Goal: Information Seeking & Learning: Learn about a topic

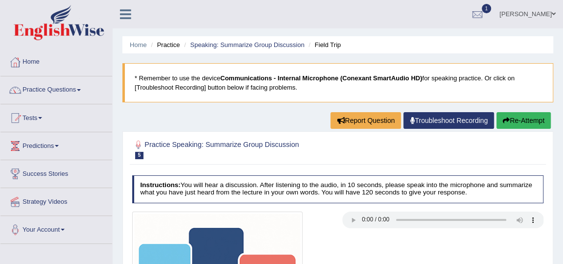
click at [492, 13] on link "FRANK OBENG ACHEAMPONG" at bounding box center [527, 12] width 71 height 25
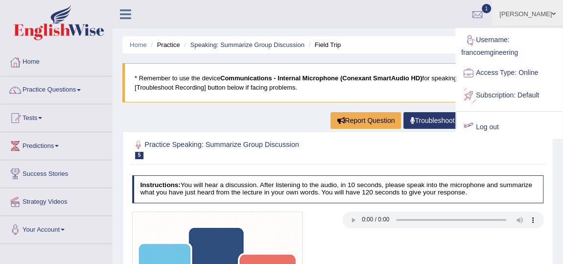
click at [475, 123] on link "Log out" at bounding box center [510, 127] width 106 height 23
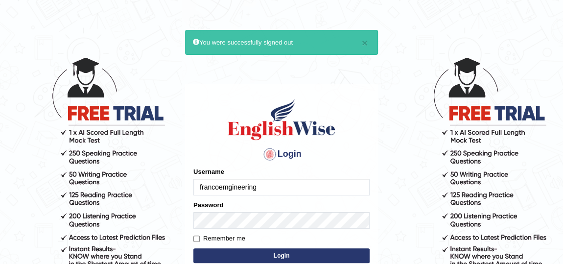
click at [271, 192] on input "francoemgineering" at bounding box center [282, 187] width 176 height 17
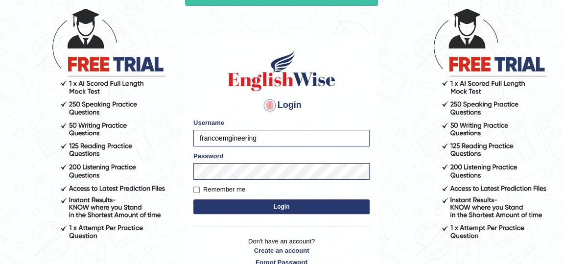
scroll to position [89, 0]
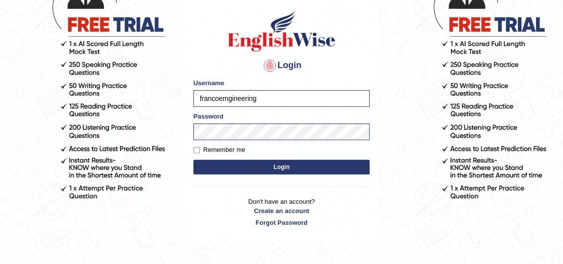
click at [279, 101] on input "francoemgineering" at bounding box center [282, 98] width 176 height 17
type input "AstiS"
click at [281, 167] on button "Login" at bounding box center [282, 167] width 176 height 15
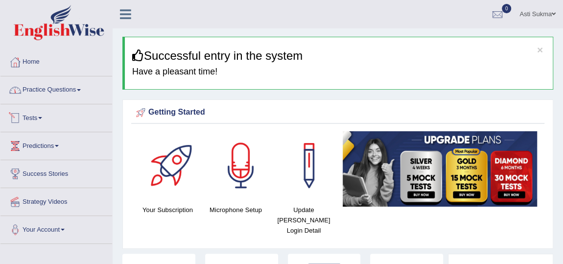
click at [36, 116] on link "Tests" at bounding box center [56, 116] width 112 height 24
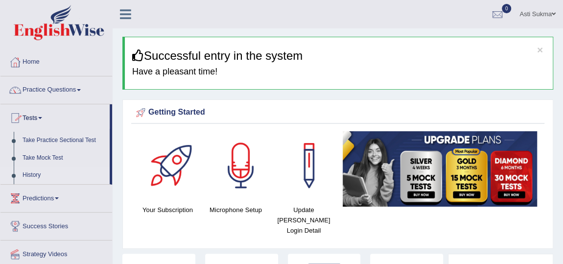
click at [27, 174] on link "History" at bounding box center [64, 176] width 92 height 18
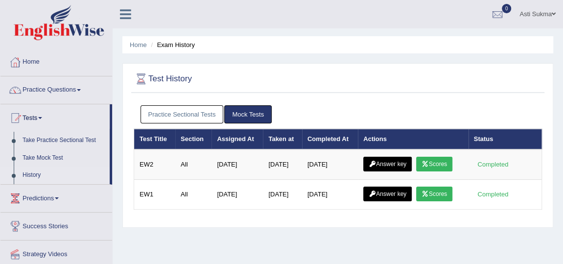
click at [185, 118] on link "Practice Sectional Tests" at bounding box center [182, 114] width 83 height 18
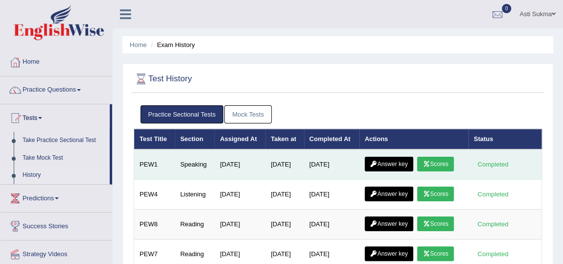
click at [435, 160] on link "Scores" at bounding box center [435, 164] width 36 height 15
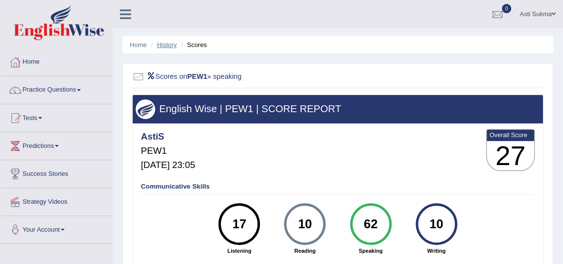
click at [165, 45] on link "History" at bounding box center [167, 44] width 20 height 7
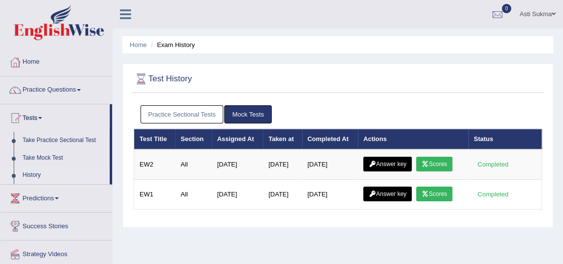
click at [171, 116] on link "Practice Sectional Tests" at bounding box center [182, 114] width 83 height 18
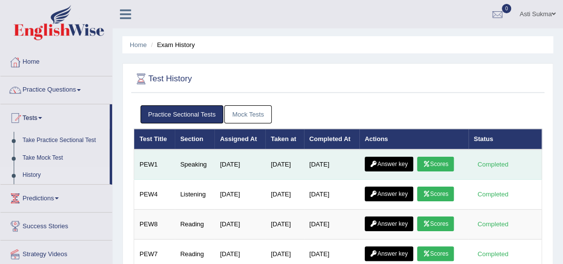
click at [388, 163] on link "Answer key" at bounding box center [389, 164] width 49 height 15
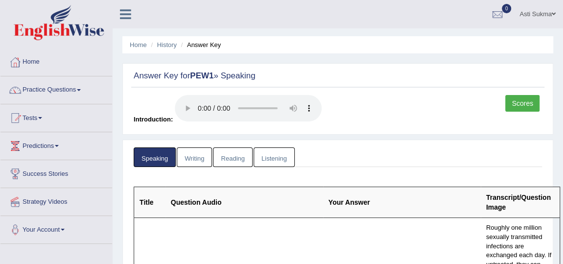
click at [518, 104] on link "Scores" at bounding box center [523, 103] width 34 height 17
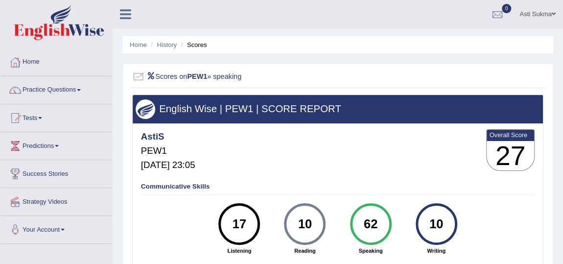
drag, startPoint x: 167, startPoint y: 45, endPoint x: 170, endPoint y: 49, distance: 5.2
click at [167, 45] on link "History" at bounding box center [167, 44] width 20 height 7
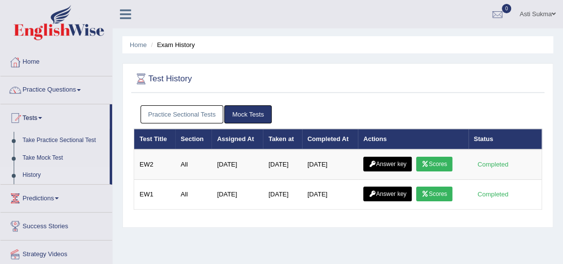
click at [200, 121] on link "Practice Sectional Tests" at bounding box center [182, 114] width 83 height 18
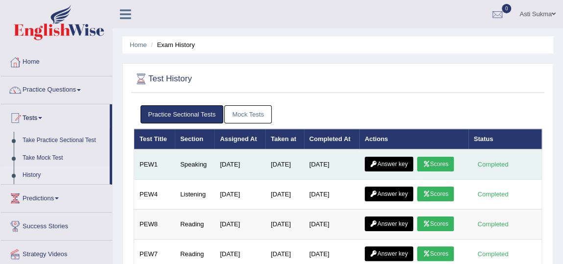
click at [396, 161] on link "Answer key" at bounding box center [389, 164] width 49 height 15
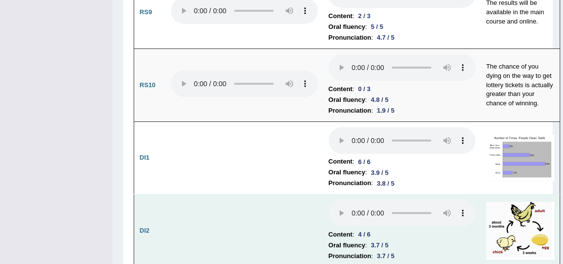
scroll to position [1737, 0]
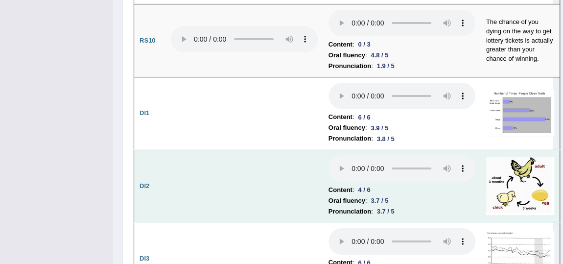
click at [465, 196] on li "Oral fluency : 3.7 / 5" at bounding box center [402, 200] width 147 height 11
click at [510, 189] on img at bounding box center [520, 186] width 68 height 58
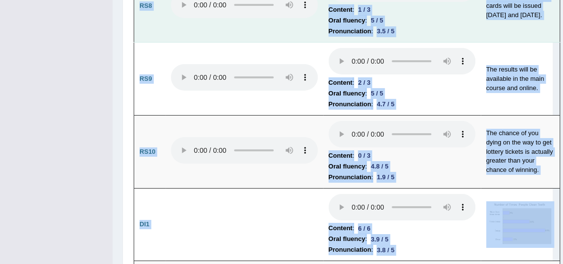
scroll to position [1433, 0]
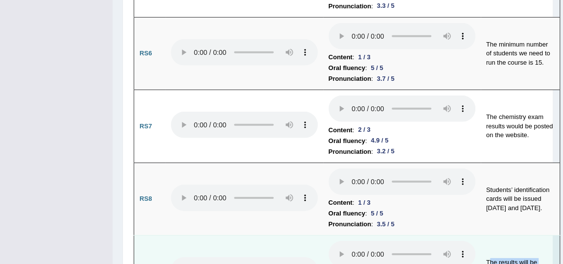
drag, startPoint x: 486, startPoint y: 24, endPoint x: 490, endPoint y: 257, distance: 232.3
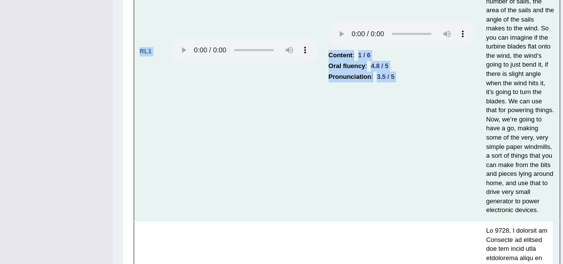
scroll to position [2337, 0]
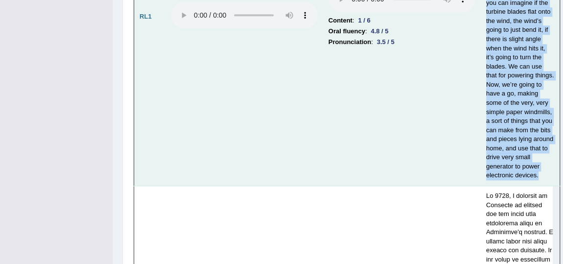
drag, startPoint x: 487, startPoint y: 37, endPoint x: 537, endPoint y: 188, distance: 158.6
click at [537, 186] on td "Wind turbine is a device that will convert wind into mechanical movement, which…" at bounding box center [520, 16] width 79 height 339
copy td "Wind turbine is a device that will convert wind into mechanical movement, which…"
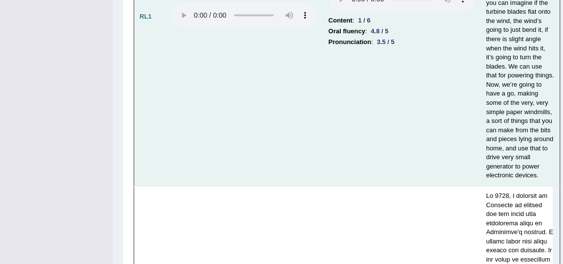
click at [253, 79] on td at bounding box center [245, 16] width 158 height 339
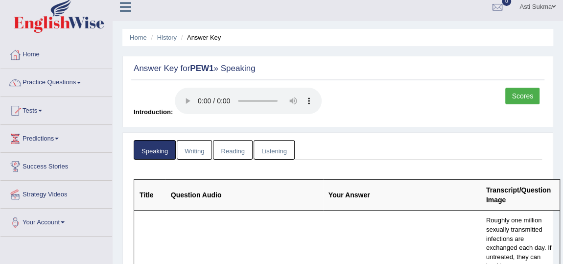
scroll to position [0, 0]
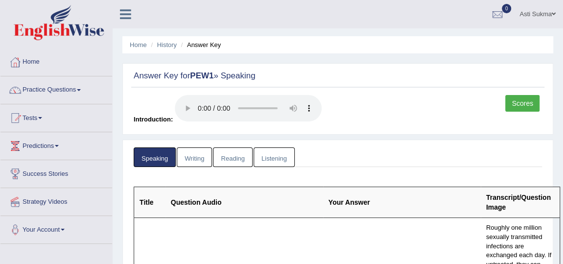
click at [533, 106] on link "Scores" at bounding box center [523, 103] width 34 height 17
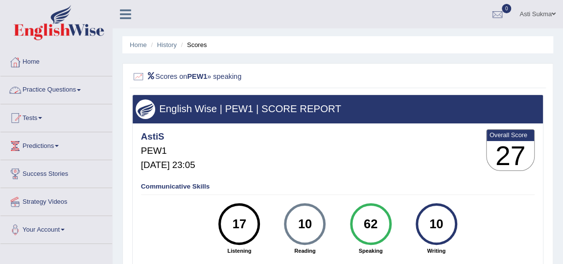
drag, startPoint x: 74, startPoint y: 87, endPoint x: 86, endPoint y: 92, distance: 12.5
click at [74, 87] on link "Practice Questions" at bounding box center [56, 88] width 112 height 24
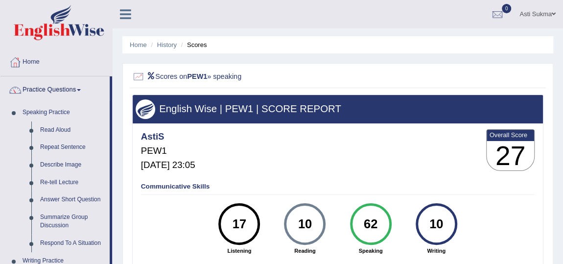
click at [529, 11] on link "Asti Sukma" at bounding box center [537, 12] width 51 height 25
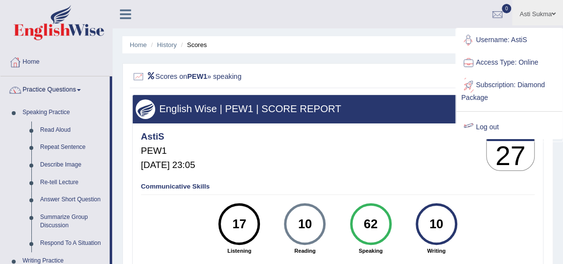
click at [492, 126] on link "Log out" at bounding box center [510, 127] width 106 height 23
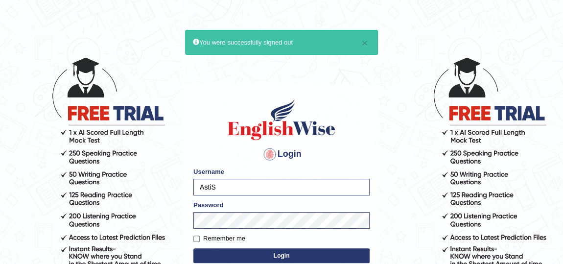
type input "rupali_australia"
click at [264, 253] on button "Login" at bounding box center [282, 255] width 176 height 15
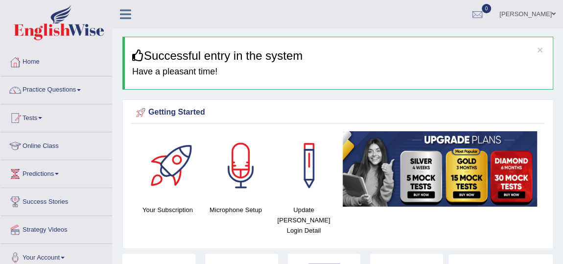
click at [54, 91] on link "Practice Questions" at bounding box center [56, 88] width 112 height 24
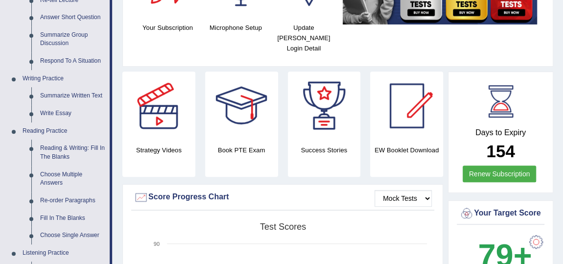
scroll to position [222, 0]
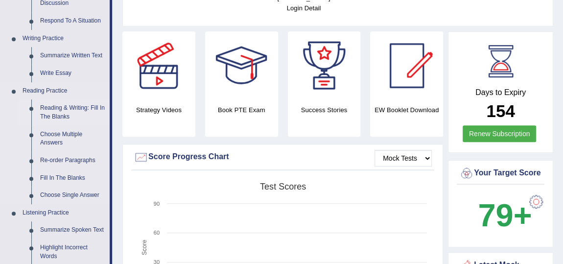
click at [60, 115] on link "Reading & Writing: Fill In The Blanks" at bounding box center [73, 112] width 74 height 26
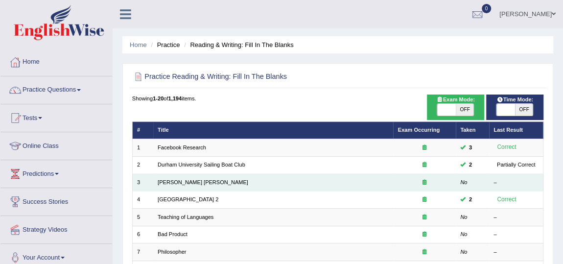
click at [168, 177] on td "[PERSON_NAME] [PERSON_NAME]" at bounding box center [273, 182] width 241 height 17
click at [176, 182] on link "[PERSON_NAME] [PERSON_NAME]" at bounding box center [203, 182] width 91 height 6
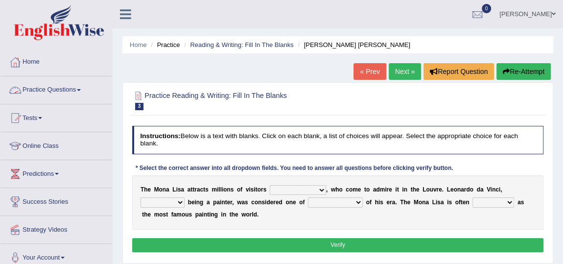
click at [67, 88] on link "Practice Questions" at bounding box center [56, 88] width 112 height 24
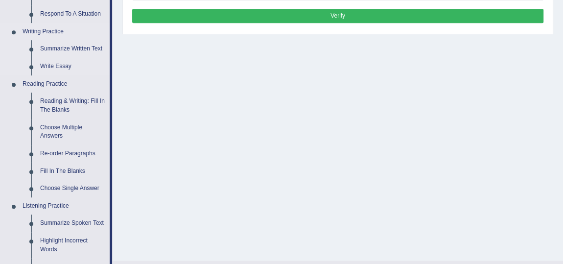
scroll to position [178, 0]
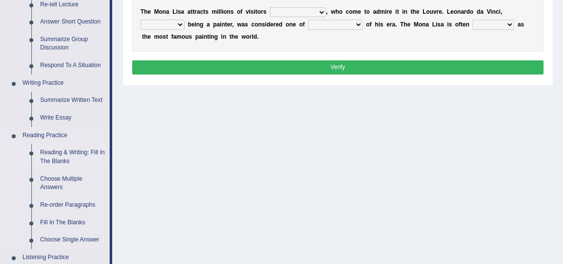
click at [71, 154] on link "Reading & Writing: Fill In The Blanks" at bounding box center [73, 157] width 74 height 26
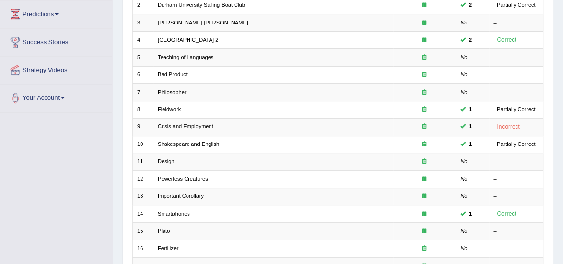
scroll to position [178, 0]
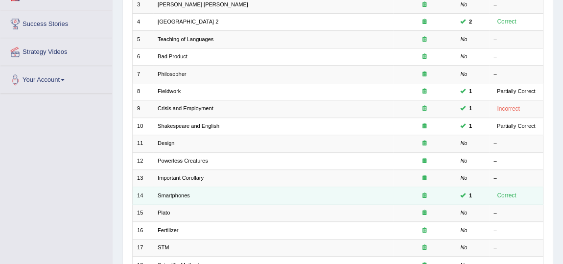
click at [191, 187] on td "Smartphones" at bounding box center [273, 195] width 241 height 17
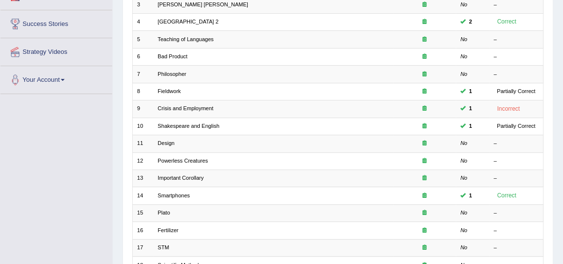
drag, startPoint x: 92, startPoint y: 151, endPoint x: 97, endPoint y: 153, distance: 5.5
drag, startPoint x: 74, startPoint y: 114, endPoint x: 58, endPoint y: 108, distance: 17.2
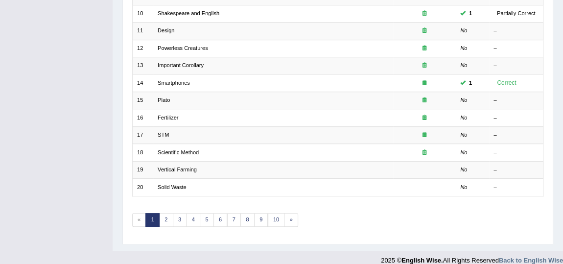
scroll to position [297, 0]
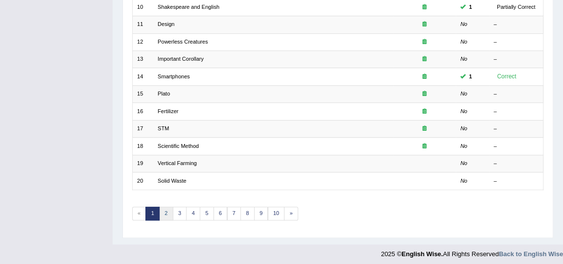
click at [167, 209] on link "2" at bounding box center [166, 214] width 14 height 14
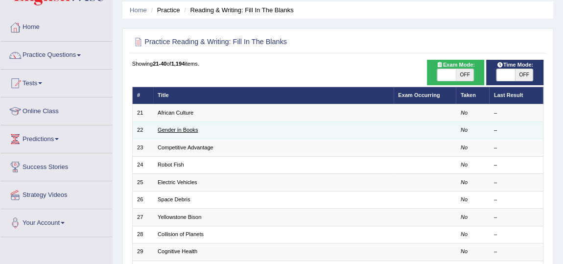
scroll to position [89, 0]
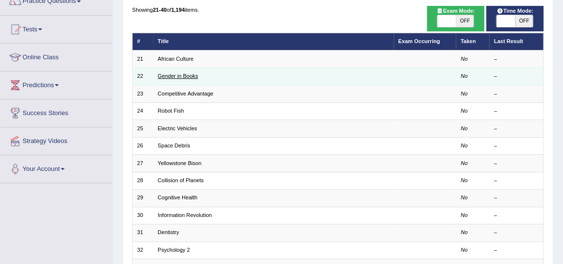
click at [173, 75] on link "Gender in Books" at bounding box center [178, 76] width 40 height 6
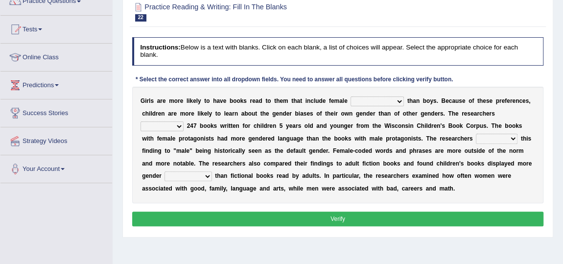
scroll to position [89, 0]
click at [402, 105] on select "protagonists cosmogonists agonists expressionists" at bounding box center [377, 102] width 53 height 10
click at [247, 144] on div "G i r l s a r e m o r e l i k e l y t o h a v e b o o k s r e a d t o t h e m t…" at bounding box center [338, 145] width 412 height 117
click at [395, 99] on select "protagonists cosmogonists agonists expressionists" at bounding box center [377, 102] width 53 height 10
select select "expressionists"
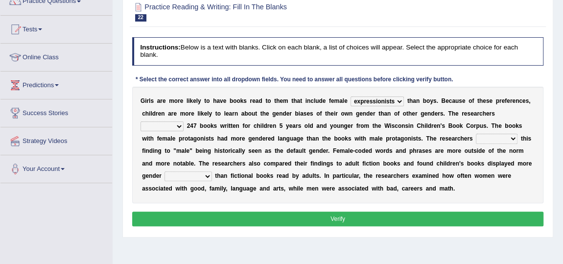
click at [351, 97] on select "protagonists cosmogonists agonists expressionists" at bounding box center [377, 102] width 53 height 10
click at [177, 127] on select "hydrolyzed paralyzed catalyzed analyzed" at bounding box center [162, 126] width 43 height 10
select select "analyzed"
click at [141, 121] on select "hydrolyzed paralyzed catalyzed analyzed" at bounding box center [162, 126] width 43 height 10
click at [400, 102] on select "protagonists cosmogonists agonists expressionists" at bounding box center [377, 102] width 53 height 10
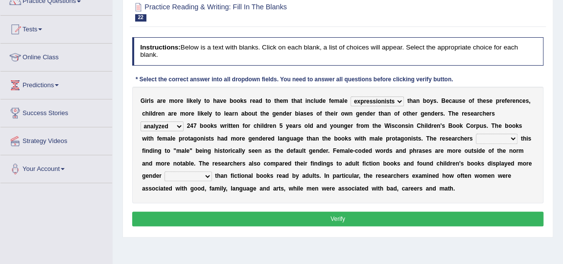
select select "protagonists"
click at [351, 97] on select "protagonists cosmogonists agonists expressionists" at bounding box center [377, 102] width 53 height 10
click at [511, 137] on select "contribute tribute distribute attribute" at bounding box center [497, 139] width 42 height 10
select select "contribute"
click at [476, 134] on select "contribute tribute distribute attribute" at bounding box center [497, 139] width 42 height 10
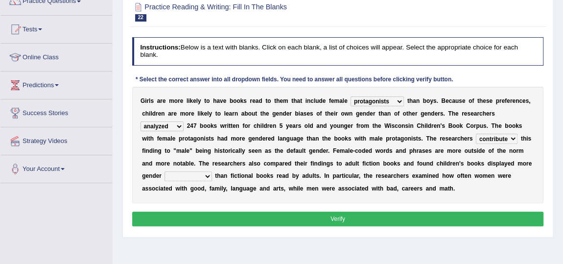
click at [506, 140] on select "contribute tribute distribute attribute" at bounding box center [497, 139] width 42 height 10
click at [416, 161] on b at bounding box center [415, 163] width 3 height 7
click at [207, 176] on select "stereotypes teletypes prototypes electrotypes" at bounding box center [188, 176] width 47 height 10
select select "stereotypes"
click at [165, 171] on select "stereotypes teletypes prototypes electrotypes" at bounding box center [188, 176] width 47 height 10
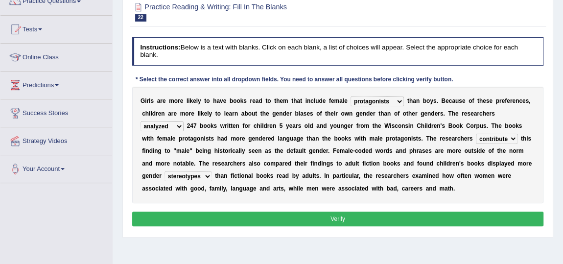
click at [330, 218] on button "Verify" at bounding box center [338, 219] width 412 height 14
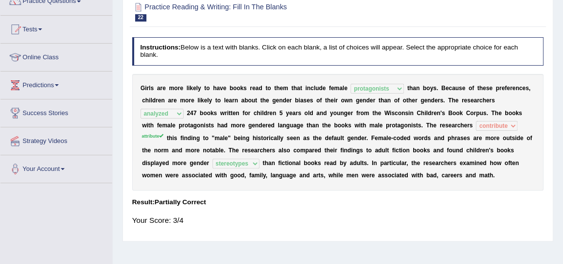
scroll to position [0, 0]
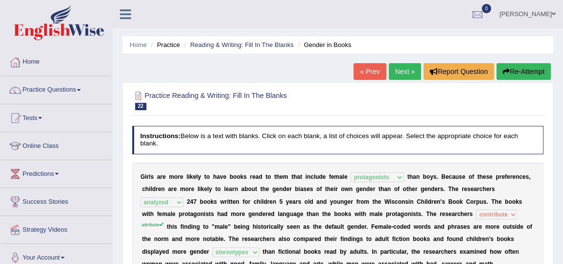
click at [399, 73] on link "Next »" at bounding box center [405, 71] width 32 height 17
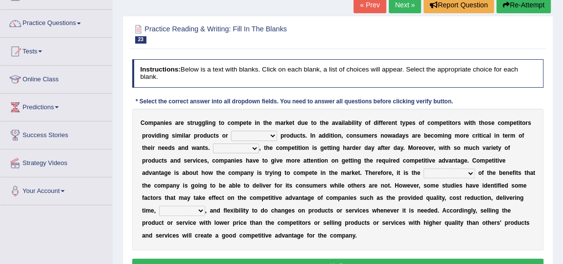
scroll to position [89, 0]
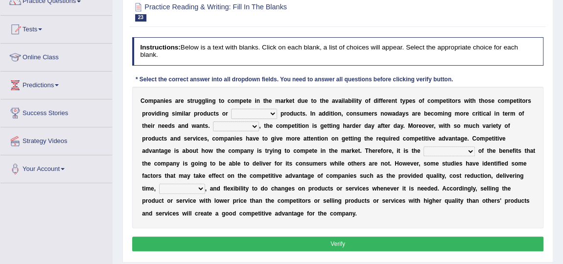
click at [264, 112] on select "constitution restitution substitution institution" at bounding box center [254, 114] width 46 height 10
select select "substitution"
click at [231, 109] on select "constitution restitution substitution institution" at bounding box center [254, 114] width 46 height 10
click at [247, 113] on select "constitution restitution substitution institution" at bounding box center [254, 114] width 46 height 10
click at [198, 151] on b at bounding box center [199, 150] width 3 height 7
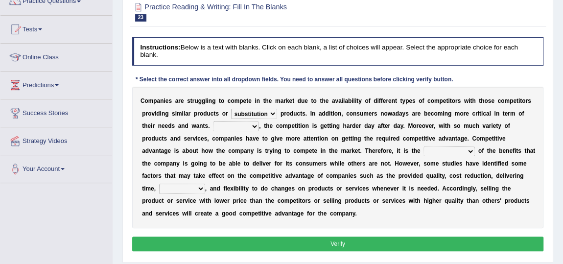
click at [250, 123] on select "However Instead Additionally Therefore" at bounding box center [236, 126] width 46 height 10
click at [213, 121] on select "However Instead Additionally Therefore" at bounding box center [236, 126] width 46 height 10
click at [247, 127] on select "However Instead Additionally Therefore" at bounding box center [236, 126] width 46 height 10
click at [213, 121] on select "However Instead Additionally Therefore" at bounding box center [236, 126] width 46 height 10
click at [252, 130] on select "However Instead Additionally Therefore" at bounding box center [236, 126] width 46 height 10
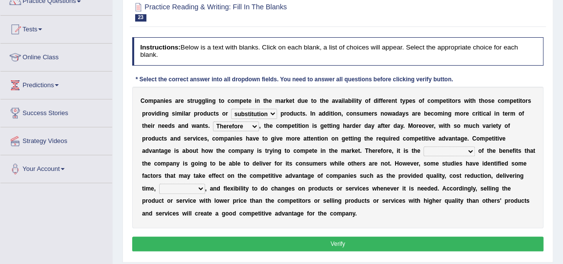
select select "However"
click at [213, 121] on select "However Instead Additionally Therefore" at bounding box center [236, 126] width 46 height 10
click at [468, 150] on select "dissemination ordination determination incarnation" at bounding box center [449, 151] width 51 height 10
select select "dissemination"
click at [424, 146] on select "dissemination ordination determination incarnation" at bounding box center [449, 151] width 51 height 10
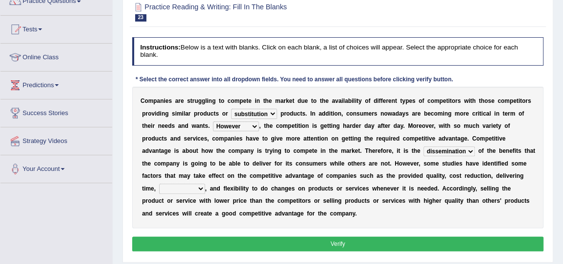
click at [197, 192] on select "captivation aggregation deprivation innovation" at bounding box center [182, 189] width 46 height 10
select select "innovation"
click at [159, 184] on select "captivation aggregation deprivation innovation" at bounding box center [182, 189] width 46 height 10
click at [307, 244] on button "Verify" at bounding box center [338, 244] width 412 height 14
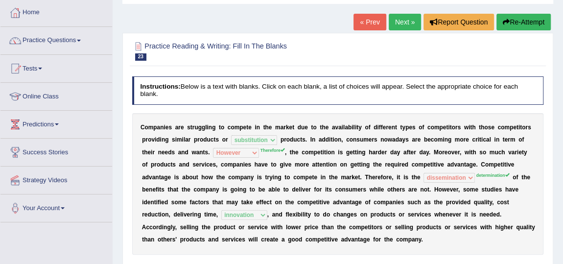
scroll to position [0, 0]
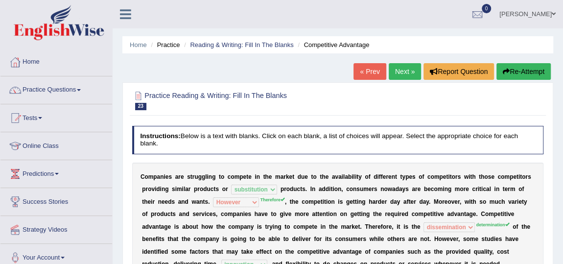
click at [534, 69] on button "Re-Attempt" at bounding box center [524, 71] width 54 height 17
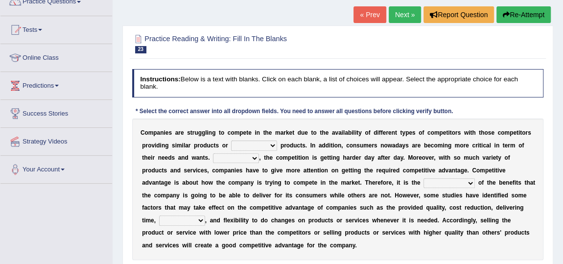
scroll to position [89, 0]
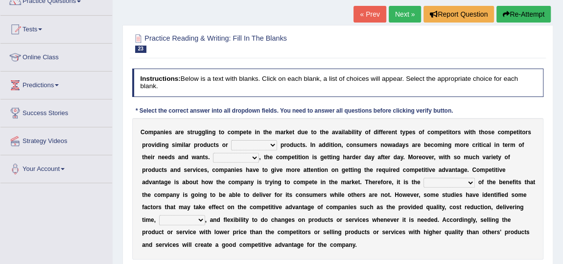
click at [249, 160] on select "However Instead Additionally Therefore" at bounding box center [236, 158] width 46 height 10
click at [349, 168] on b "t" at bounding box center [350, 170] width 2 height 7
click at [252, 158] on select "However Instead Additionally Therefore" at bounding box center [236, 158] width 46 height 10
select select "Therefore"
click at [213, 153] on select "However Instead Additionally Therefore" at bounding box center [236, 158] width 46 height 10
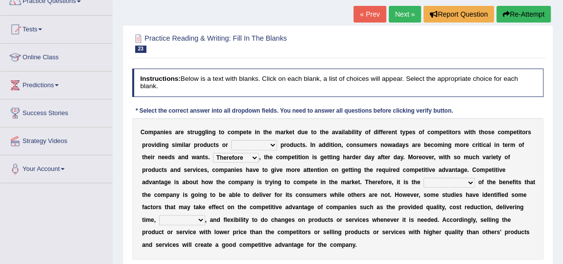
click at [262, 144] on select "constitution restitution substitution institution" at bounding box center [254, 145] width 46 height 10
select select "substitution"
click at [231, 140] on select "constitution restitution substitution institution" at bounding box center [254, 145] width 46 height 10
click at [268, 146] on select "constitution restitution substitution institution" at bounding box center [254, 145] width 46 height 10
click at [338, 159] on div "C o m p a n i e s a r e s t r u g g l i n g t o c o m p e t e i n t h e m a r k…" at bounding box center [338, 189] width 412 height 142
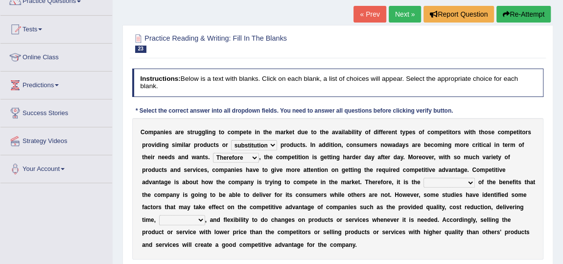
click at [469, 183] on select "dissemination ordination determination incarnation" at bounding box center [449, 183] width 51 height 10
select select "determination"
click at [424, 178] on select "dissemination ordination determination incarnation" at bounding box center [449, 183] width 51 height 10
click at [201, 223] on select "captivation aggregation deprivation innovation" at bounding box center [182, 220] width 46 height 10
select select "innovation"
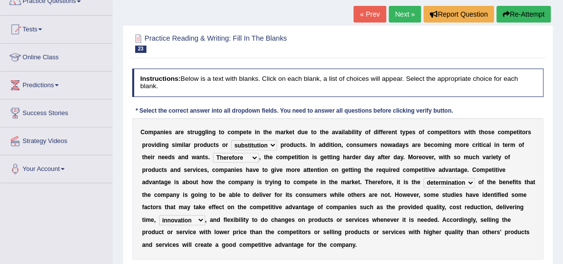
click at [159, 215] on select "captivation aggregation deprivation innovation" at bounding box center [182, 220] width 46 height 10
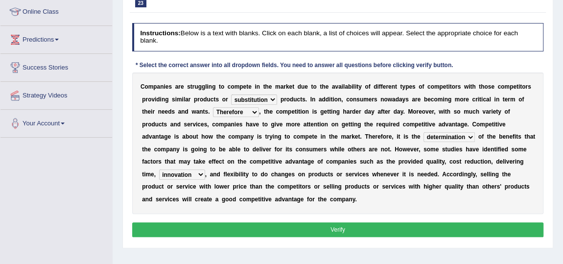
scroll to position [178, 0]
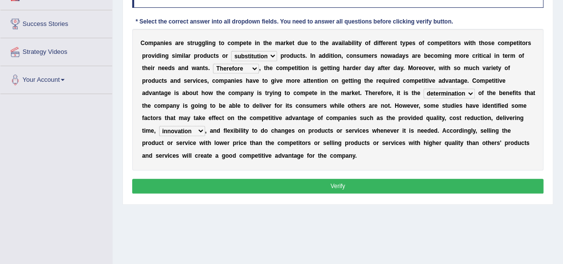
click at [312, 183] on button "Verify" at bounding box center [338, 186] width 412 height 14
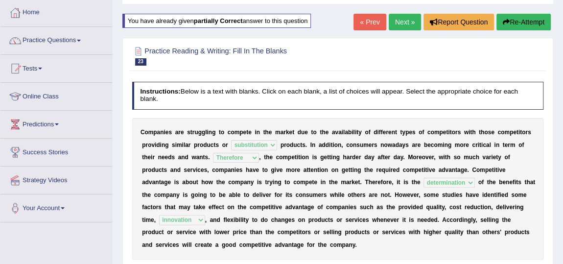
scroll to position [0, 0]
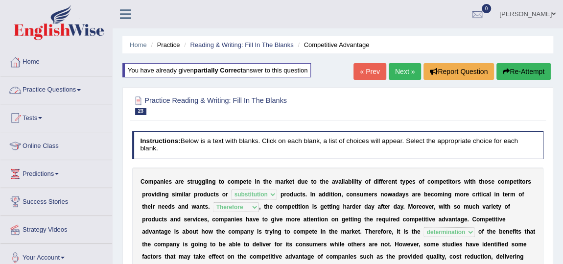
drag, startPoint x: 49, startPoint y: 93, endPoint x: 68, endPoint y: 136, distance: 47.2
click at [49, 93] on link "Practice Questions" at bounding box center [56, 88] width 112 height 24
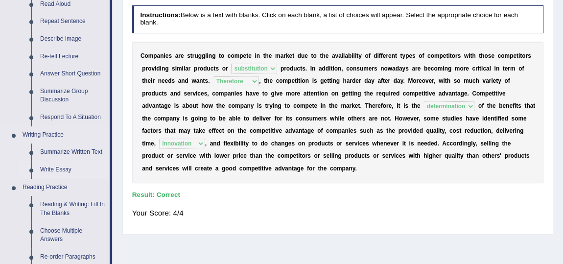
scroll to position [222, 0]
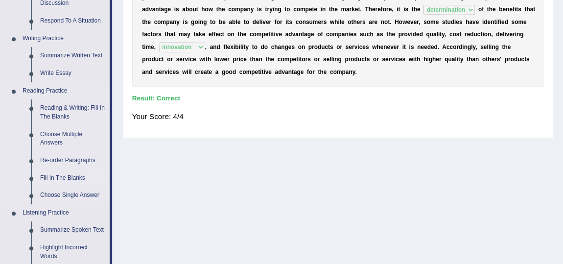
click at [81, 181] on link "Fill In The Blanks" at bounding box center [73, 179] width 74 height 18
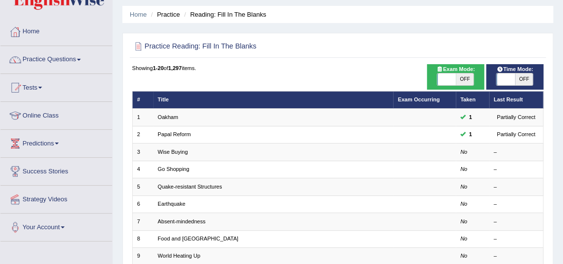
scroll to position [44, 0]
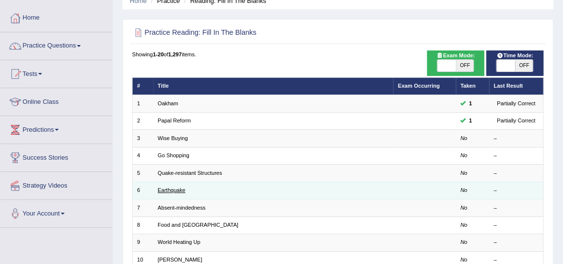
click at [170, 189] on link "Earthquake" at bounding box center [172, 190] width 28 height 6
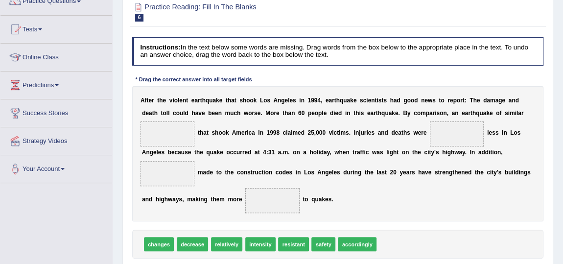
scroll to position [89, 0]
drag, startPoint x: 254, startPoint y: 246, endPoint x: 146, endPoint y: 121, distance: 165.0
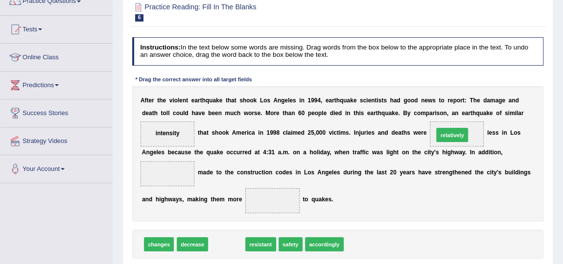
drag, startPoint x: 229, startPoint y: 244, endPoint x: 494, endPoint y: 116, distance: 294.9
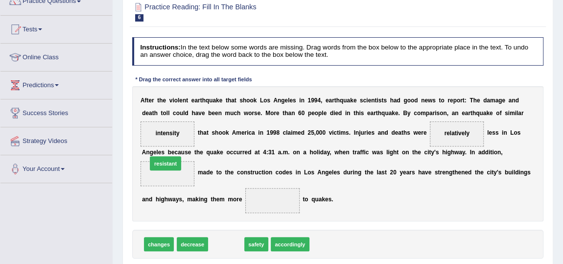
drag, startPoint x: 214, startPoint y: 241, endPoint x: 142, endPoint y: 146, distance: 119.0
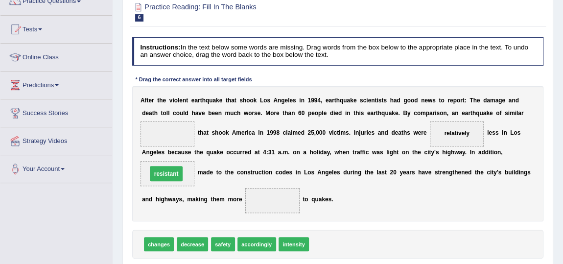
drag, startPoint x: 160, startPoint y: 133, endPoint x: 159, endPoint y: 181, distance: 47.5
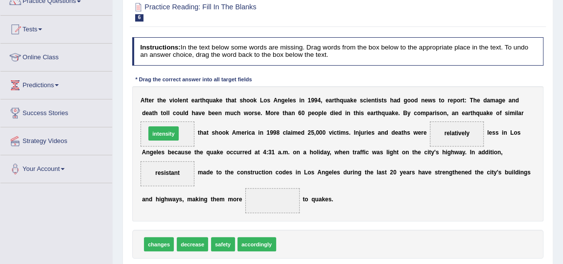
drag, startPoint x: 291, startPoint y: 240, endPoint x: 138, endPoint y: 109, distance: 201.2
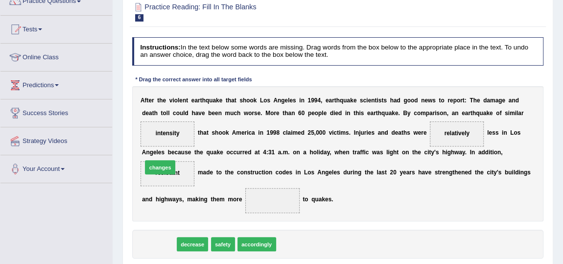
drag, startPoint x: 150, startPoint y: 243, endPoint x: 152, endPoint y: 152, distance: 90.6
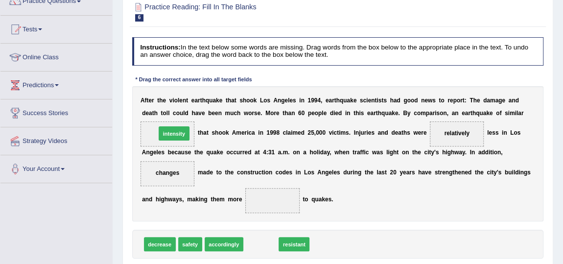
drag, startPoint x: 262, startPoint y: 244, endPoint x: 160, endPoint y: 114, distance: 166.1
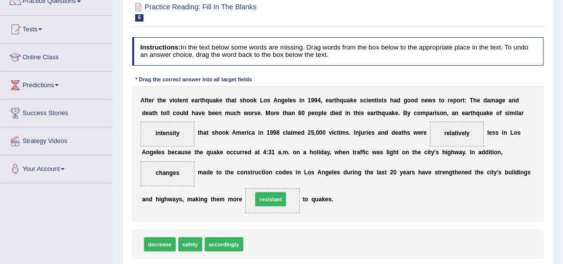
drag, startPoint x: 258, startPoint y: 244, endPoint x: 269, endPoint y: 191, distance: 54.6
click at [167, 175] on span "changes" at bounding box center [168, 173] width 24 height 7
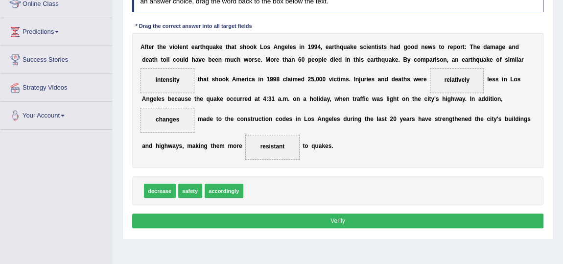
scroll to position [133, 0]
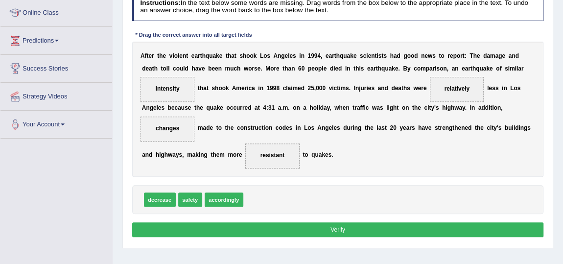
click at [303, 231] on button "Verify" at bounding box center [338, 229] width 412 height 14
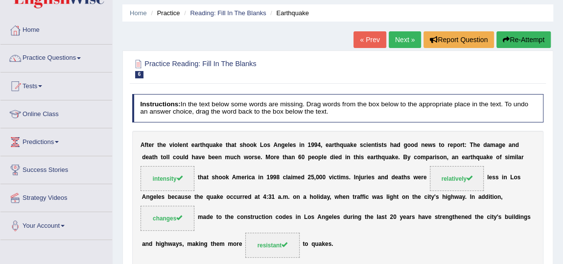
scroll to position [0, 0]
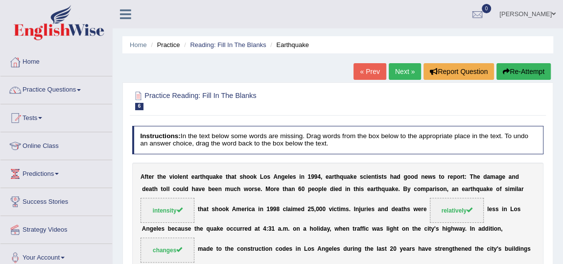
click at [403, 72] on link "Next »" at bounding box center [405, 71] width 32 height 17
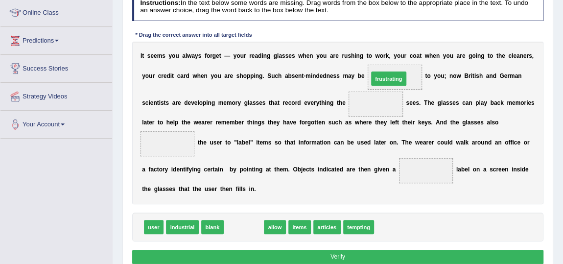
drag, startPoint x: 242, startPoint y: 225, endPoint x: 412, endPoint y: 51, distance: 243.9
click at [412, 51] on div "Instructions: In the text below some words are missing. Drag words from the box…" at bounding box center [338, 130] width 416 height 282
drag, startPoint x: 230, startPoint y: 229, endPoint x: 407, endPoint y: 50, distance: 252.2
click at [407, 50] on div "Instructions: In the text below some words are missing. Drag words from the box…" at bounding box center [338, 130] width 416 height 282
drag, startPoint x: 241, startPoint y: 226, endPoint x: 423, endPoint y: 54, distance: 250.2
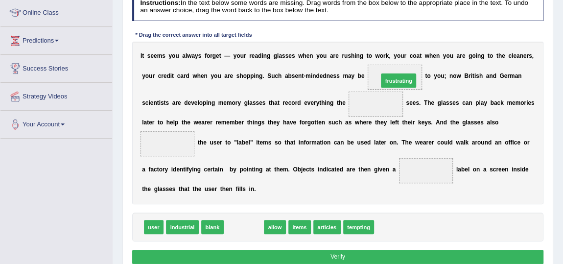
click at [423, 54] on div "Instructions: In the text below some words are missing. Drag words from the box…" at bounding box center [338, 130] width 416 height 282
drag, startPoint x: 233, startPoint y: 229, endPoint x: 405, endPoint y: 53, distance: 246.0
click at [405, 53] on div "Instructions: In the text below some words are missing. Drag words from the box…" at bounding box center [338, 130] width 416 height 282
drag, startPoint x: 243, startPoint y: 223, endPoint x: 422, endPoint y: 43, distance: 253.9
click at [422, 43] on div "Instructions: In the text below some words are missing. Drag words from the box…" at bounding box center [338, 130] width 416 height 282
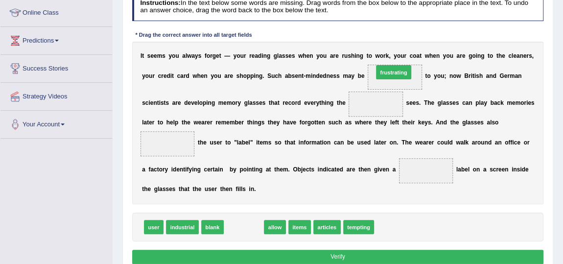
drag, startPoint x: 230, startPoint y: 230, endPoint x: 407, endPoint y: 49, distance: 253.3
click at [407, 49] on div "Instructions: In the text below some words are missing. Drag words from the box…" at bounding box center [338, 130] width 416 height 282
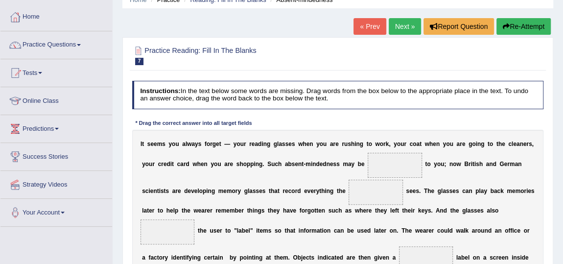
scroll to position [44, 0]
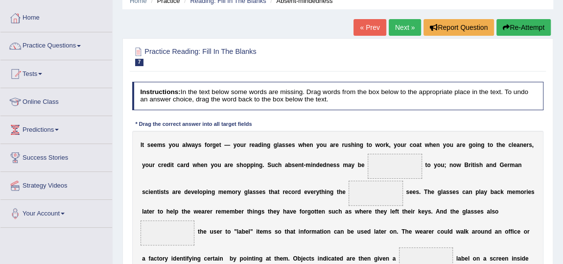
click at [506, 28] on icon "button" at bounding box center [506, 27] width 7 height 7
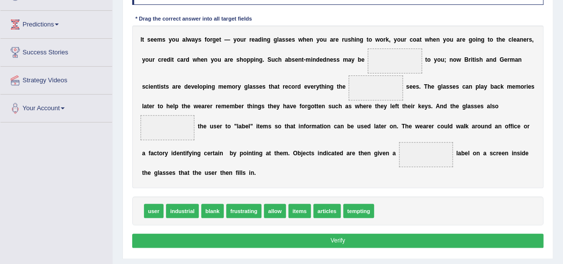
scroll to position [149, 0]
drag, startPoint x: 248, startPoint y: 209, endPoint x: 435, endPoint y: 37, distance: 253.4
click at [435, 37] on div "Instructions: In the text below some words are missing. Drag words from the box…" at bounding box center [338, 114] width 416 height 282
drag, startPoint x: 233, startPoint y: 212, endPoint x: 417, endPoint y: 37, distance: 253.7
click at [417, 37] on div "Instructions: In the text below some words are missing. Drag words from the box…" at bounding box center [338, 114] width 416 height 282
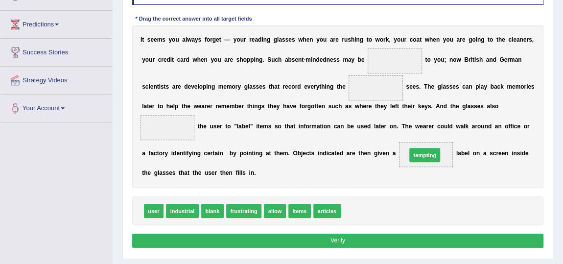
drag, startPoint x: 359, startPoint y: 212, endPoint x: 437, endPoint y: 147, distance: 101.2
drag, startPoint x: 276, startPoint y: 206, endPoint x: 144, endPoint y: 109, distance: 163.7
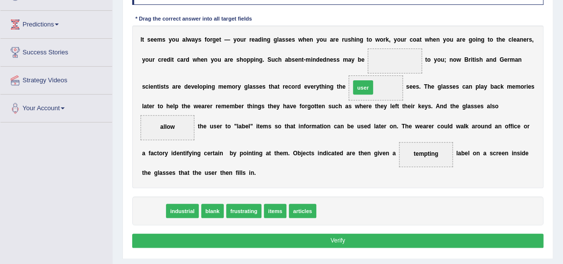
drag, startPoint x: 153, startPoint y: 207, endPoint x: 400, endPoint y: 63, distance: 285.7
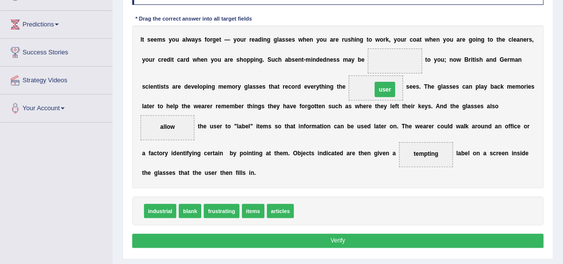
drag, startPoint x: 393, startPoint y: 58, endPoint x: 382, endPoint y: 92, distance: 36.3
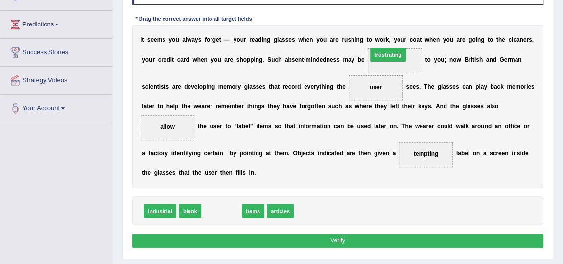
drag, startPoint x: 223, startPoint y: 210, endPoint x: 423, endPoint y: 30, distance: 268.8
click at [422, 29] on div "Instructions: In the text below some words are missing. Drag words from the box…" at bounding box center [338, 114] width 416 height 282
drag, startPoint x: 218, startPoint y: 211, endPoint x: 417, endPoint y: 36, distance: 265.2
click at [417, 36] on div "Instructions: In the text below some words are missing. Drag words from the box…" at bounding box center [338, 114] width 416 height 282
drag, startPoint x: 228, startPoint y: 213, endPoint x: 439, endPoint y: 31, distance: 278.2
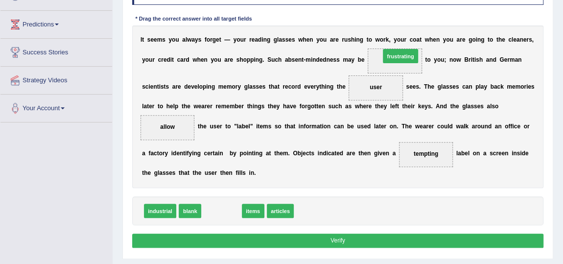
click at [439, 31] on div "Instructions: In the text below some words are missing. Drag words from the box…" at bounding box center [338, 114] width 416 height 282
drag, startPoint x: 219, startPoint y: 209, endPoint x: 395, endPoint y: 68, distance: 225.1
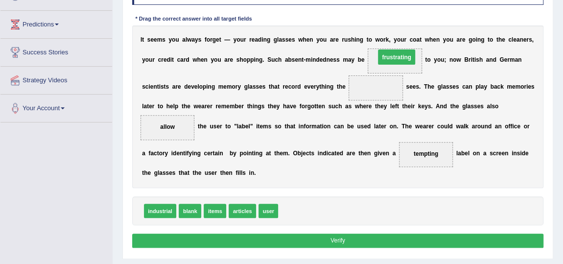
drag, startPoint x: 372, startPoint y: 87, endPoint x: 397, endPoint y: 51, distance: 43.3
drag, startPoint x: 264, startPoint y: 208, endPoint x: 387, endPoint y: 60, distance: 193.1
drag, startPoint x: 400, startPoint y: 61, endPoint x: 380, endPoint y: 95, distance: 38.9
drag, startPoint x: 299, startPoint y: 179, endPoint x: 433, endPoint y: 37, distance: 194.8
click at [433, 37] on div "Instructions: In the text below some words are missing. Drag words from the box…" at bounding box center [338, 114] width 416 height 282
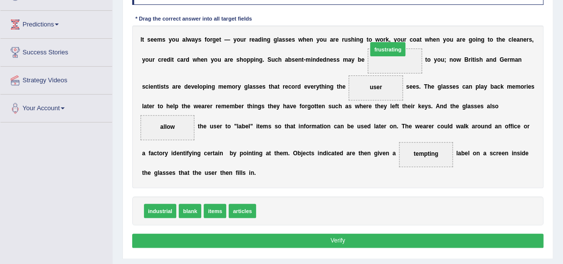
drag, startPoint x: 288, startPoint y: 173, endPoint x: 405, endPoint y: 21, distance: 192.2
click at [405, 21] on div "Instructions: In the text below some words are missing. Drag words from the box…" at bounding box center [338, 114] width 416 height 282
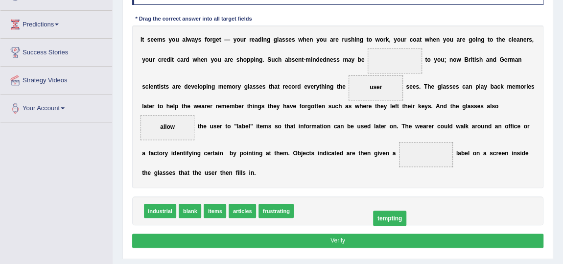
drag, startPoint x: 429, startPoint y: 156, endPoint x: 386, endPoint y: 232, distance: 87.1
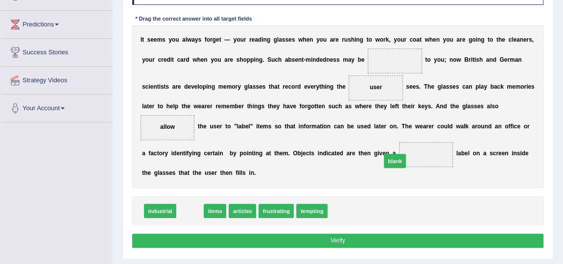
drag, startPoint x: 187, startPoint y: 210, endPoint x: 428, endPoint y: 151, distance: 248.7
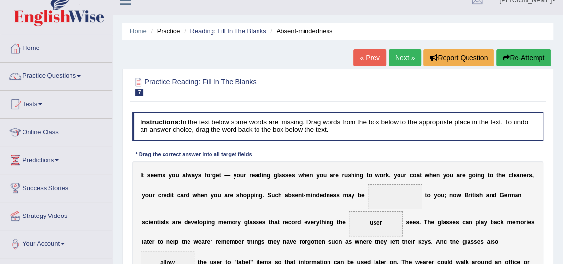
scroll to position [0, 0]
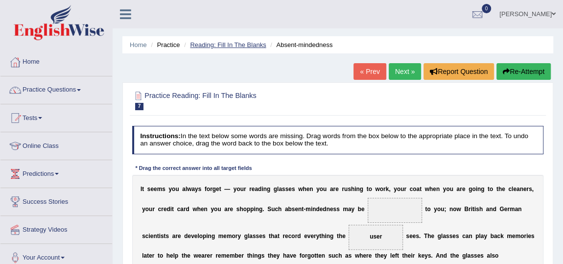
click at [230, 42] on link "Reading: Fill In The Blanks" at bounding box center [228, 44] width 76 height 7
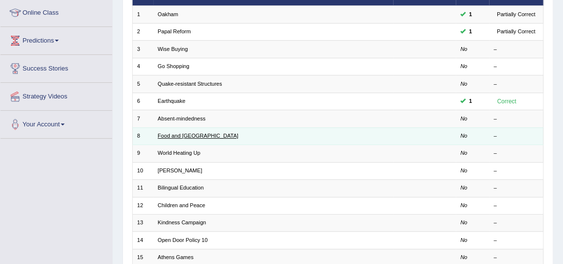
click at [171, 136] on link "Food and [GEOGRAPHIC_DATA]" at bounding box center [198, 136] width 81 height 6
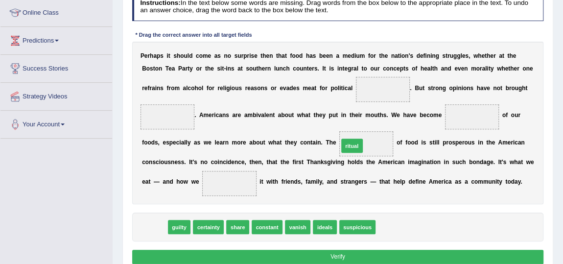
drag, startPoint x: 146, startPoint y: 225, endPoint x: 379, endPoint y: 130, distance: 250.9
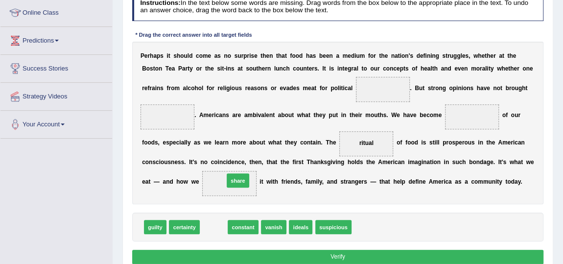
drag, startPoint x: 209, startPoint y: 226, endPoint x: 237, endPoint y: 171, distance: 61.4
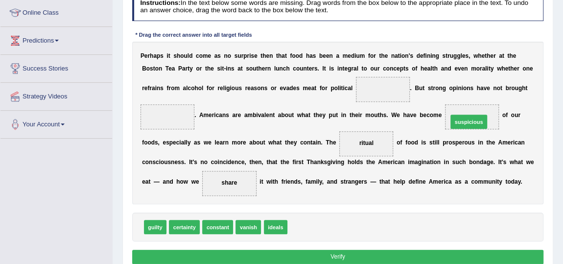
drag, startPoint x: 316, startPoint y: 220, endPoint x: 504, endPoint y: 97, distance: 225.4
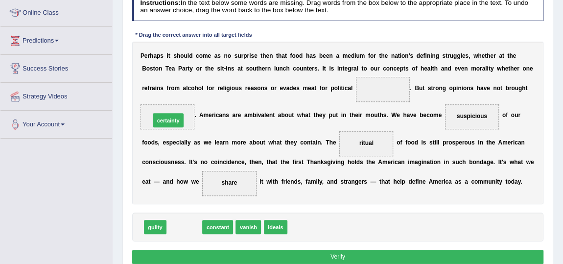
drag, startPoint x: 190, startPoint y: 173, endPoint x: 163, endPoint y: 101, distance: 76.7
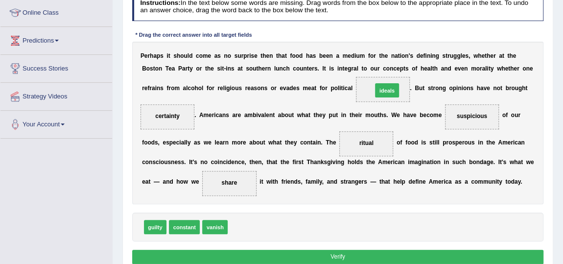
drag, startPoint x: 242, startPoint y: 225, endPoint x: 412, endPoint y: 64, distance: 234.6
click at [412, 64] on div "Instructions: In the text below some words are missing. Drag words from the box…" at bounding box center [338, 130] width 416 height 282
drag, startPoint x: 237, startPoint y: 224, endPoint x: 395, endPoint y: 53, distance: 232.9
click at [395, 53] on div "Instructions: In the text below some words are missing. Drag words from the box…" at bounding box center [338, 130] width 416 height 282
drag, startPoint x: 243, startPoint y: 228, endPoint x: 414, endPoint y: 60, distance: 239.4
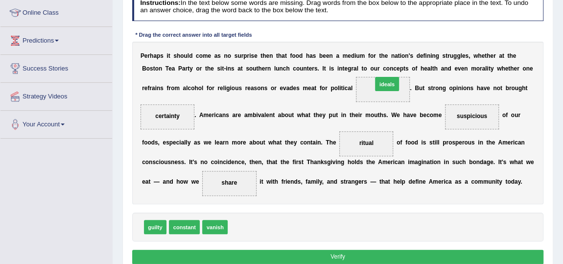
click at [414, 60] on div "Instructions: In the text below some words are missing. Drag words from the box…" at bounding box center [338, 130] width 416 height 282
drag, startPoint x: 253, startPoint y: 205, endPoint x: 419, endPoint y: 68, distance: 215.8
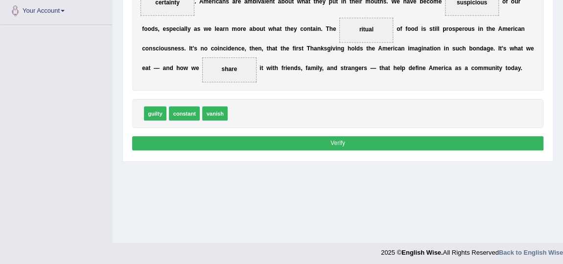
scroll to position [250, 0]
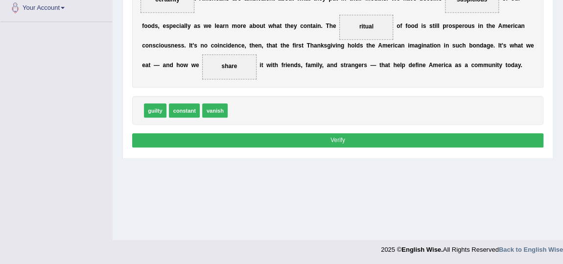
click at [343, 137] on button "Verify" at bounding box center [338, 140] width 412 height 14
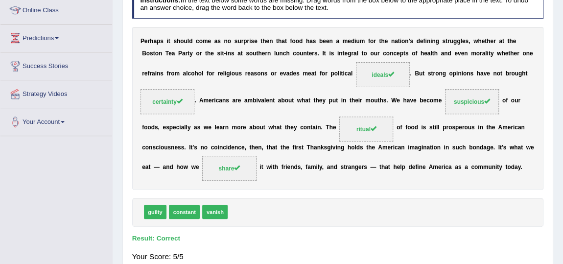
scroll to position [117, 0]
